Goal: Task Accomplishment & Management: Complete application form

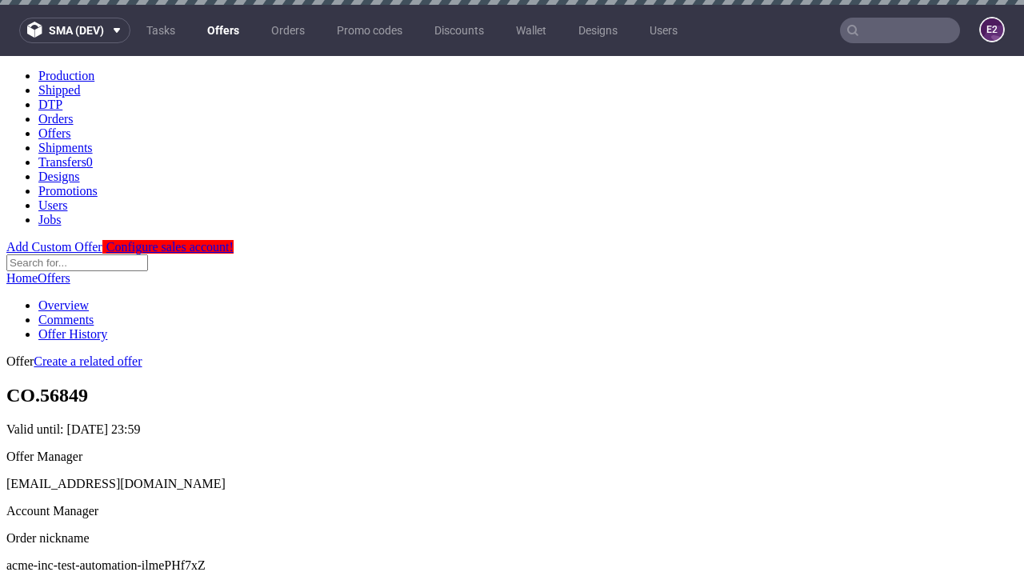
scroll to position [158, 0]
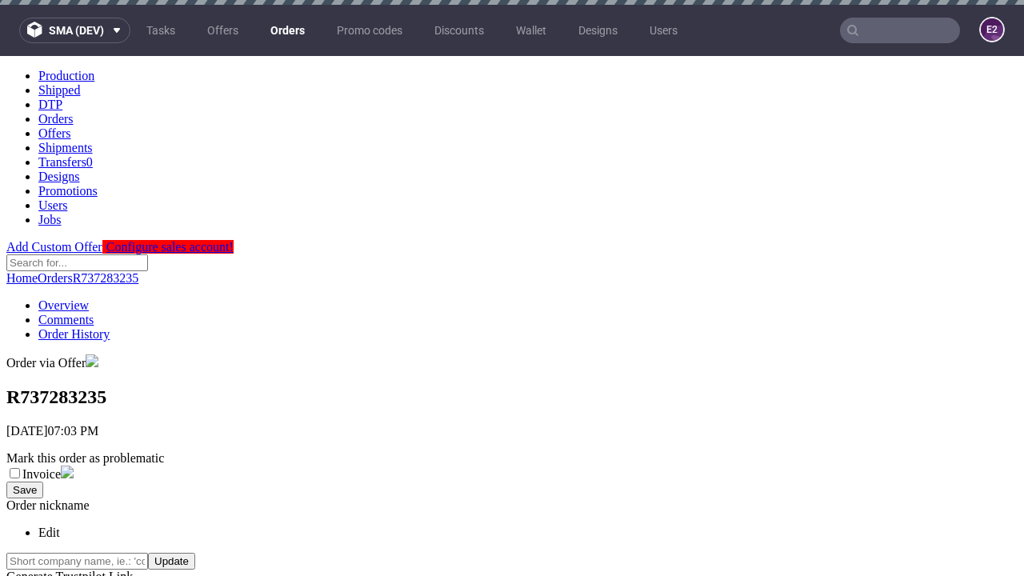
scroll to position [363, 0]
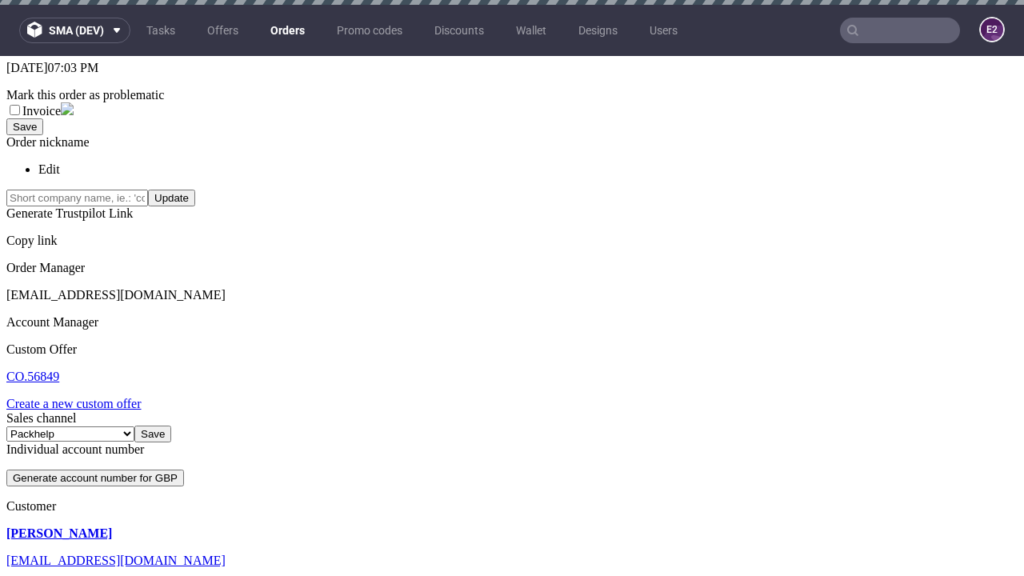
click at [82, 397] on link "Create a new custom offer" at bounding box center [73, 404] width 135 height 14
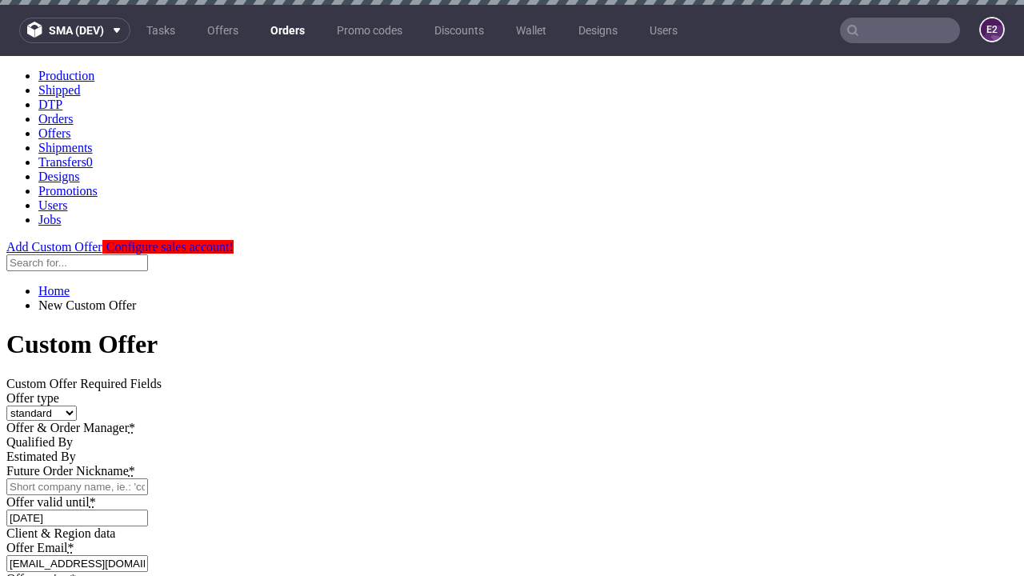
scroll to position [0, 0]
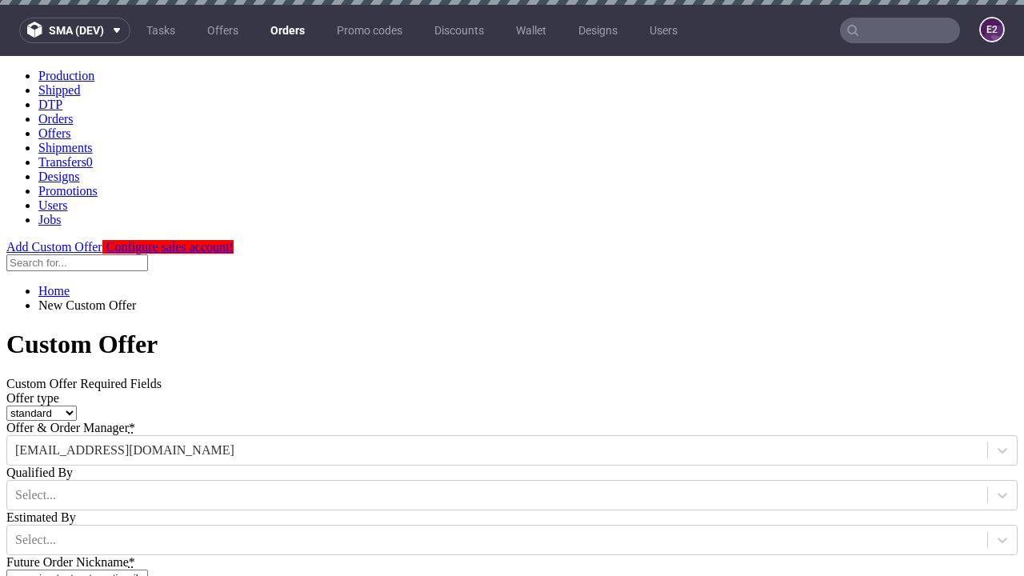
type input "acme-inc-test-automation-ilmePHf7xZ"
type input "2025-10-10"
type input "e2e-user-KEr7fzHMjr@test.com"
select select "gb"
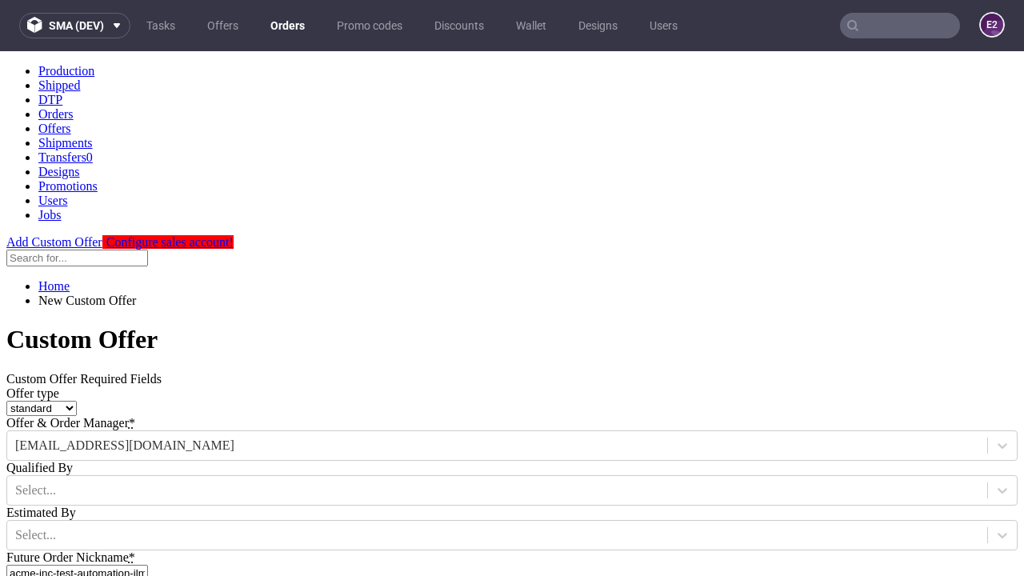
scroll to position [10, 0]
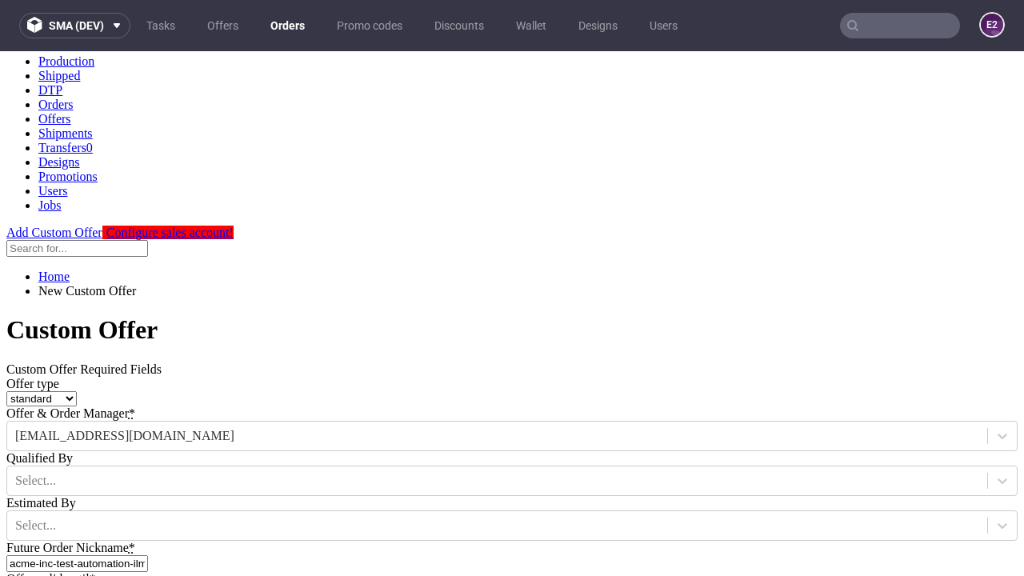
type input "e2e-user-KEr7fzHMjr@test.com"
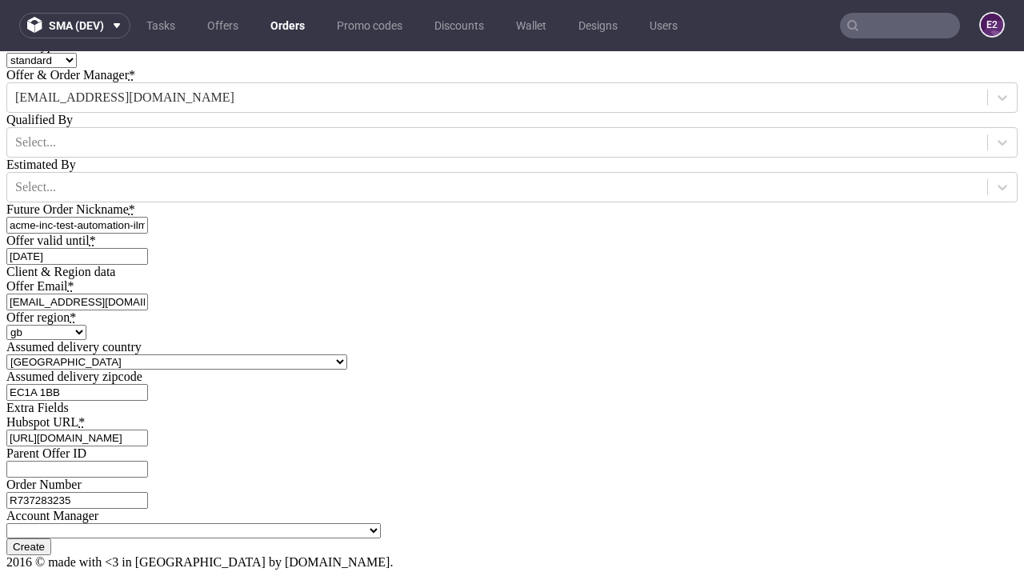
type input "[URL][DOMAIN_NAME]"
click at [51, 538] on input "Create" at bounding box center [28, 546] width 45 height 17
type input "Please wait..."
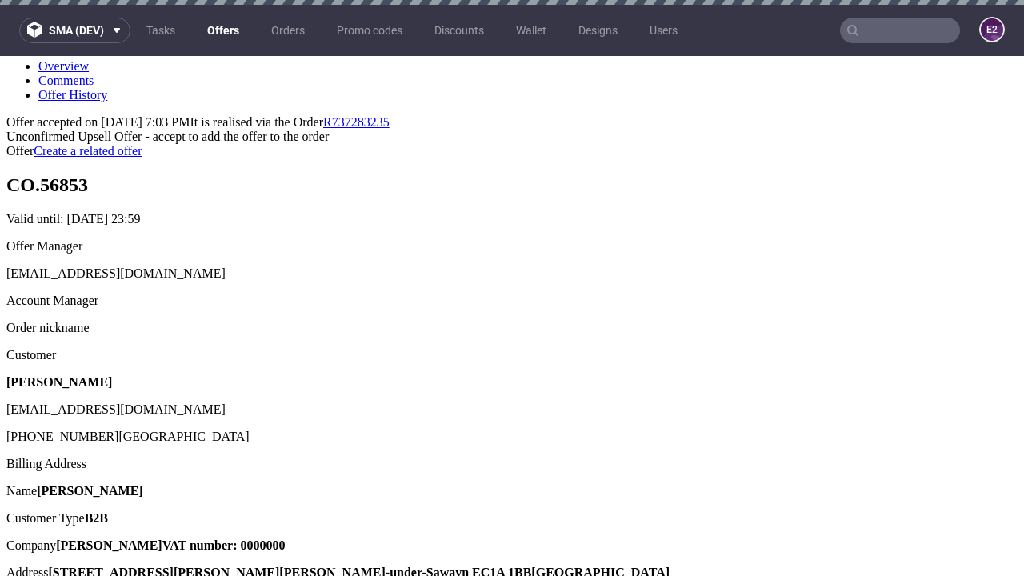
scroll to position [5, 0]
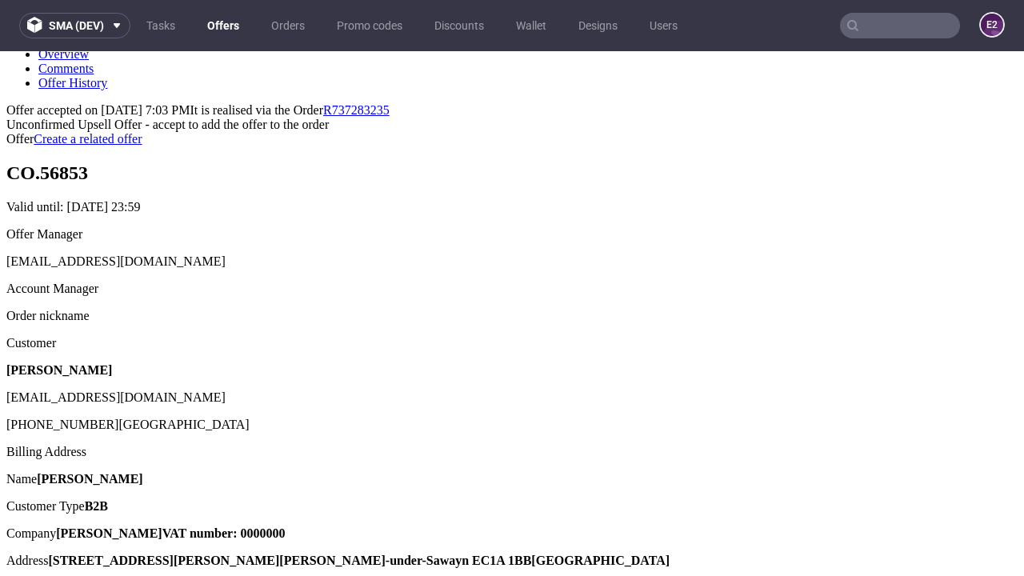
type input "In progress..."
